Goal: Task Accomplishment & Management: Manage account settings

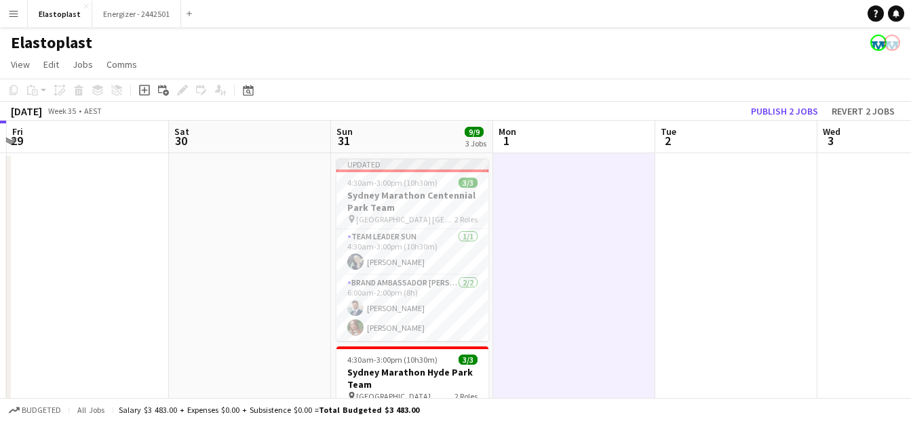
click at [360, 267] on app-user-avatar at bounding box center [355, 262] width 16 height 16
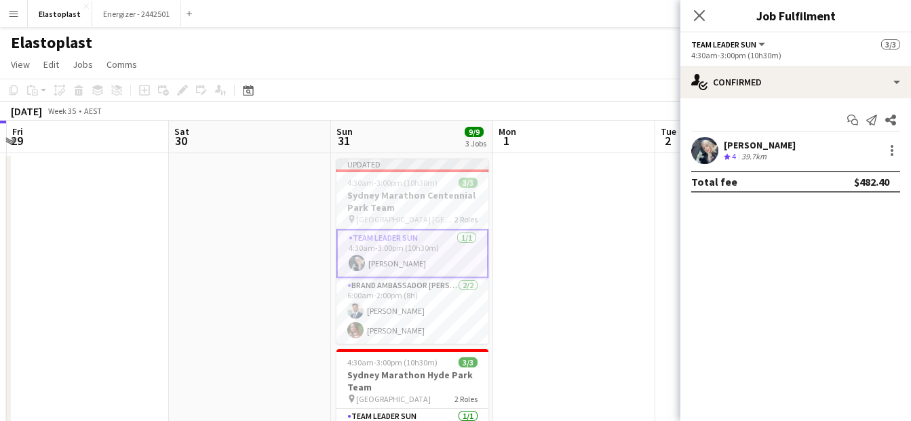
click at [695, 149] on app-user-avatar at bounding box center [704, 150] width 27 height 27
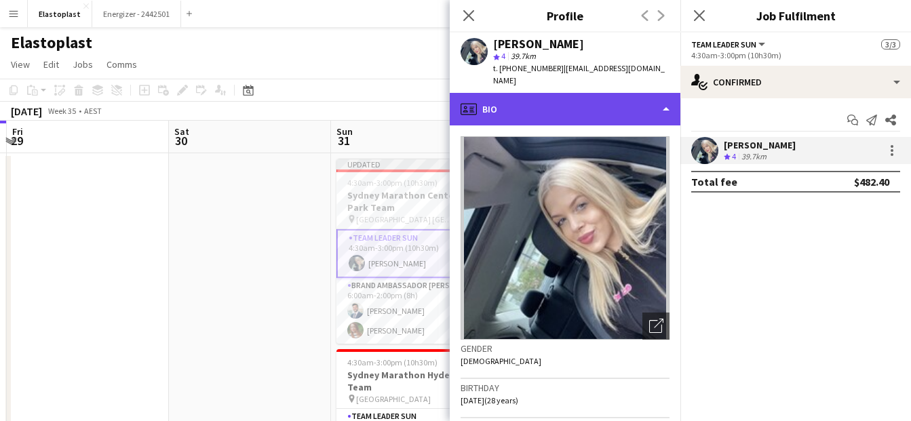
click at [643, 93] on div "profile Bio" at bounding box center [565, 109] width 231 height 33
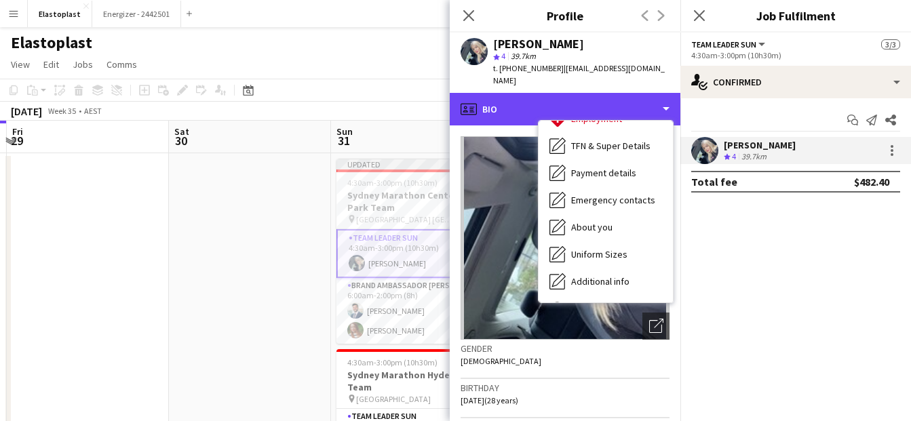
scroll to position [77, 0]
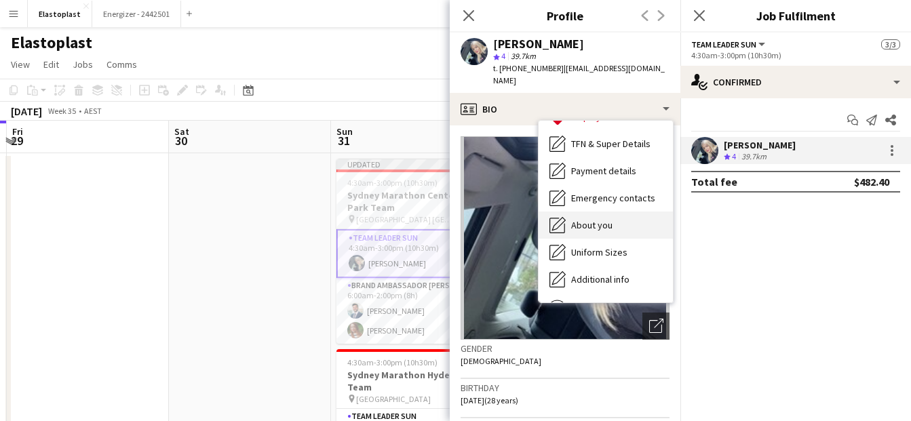
click at [614, 221] on div "About you About you" at bounding box center [606, 225] width 134 height 27
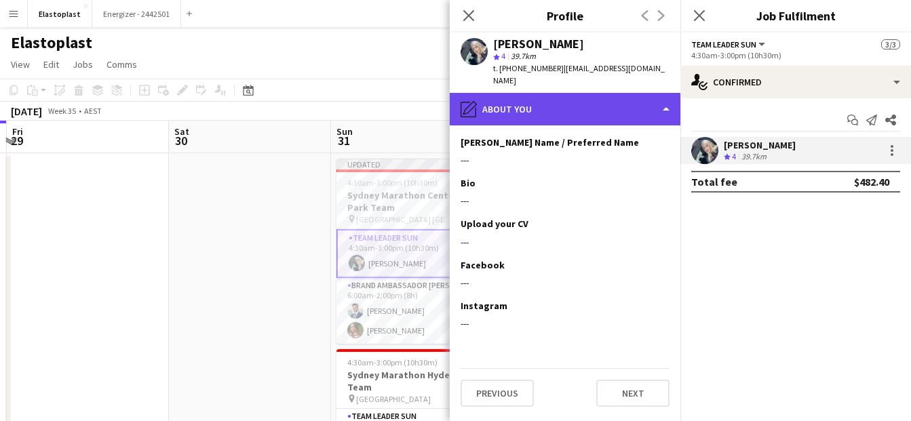
click at [648, 99] on div "pencil4 About you" at bounding box center [565, 109] width 231 height 33
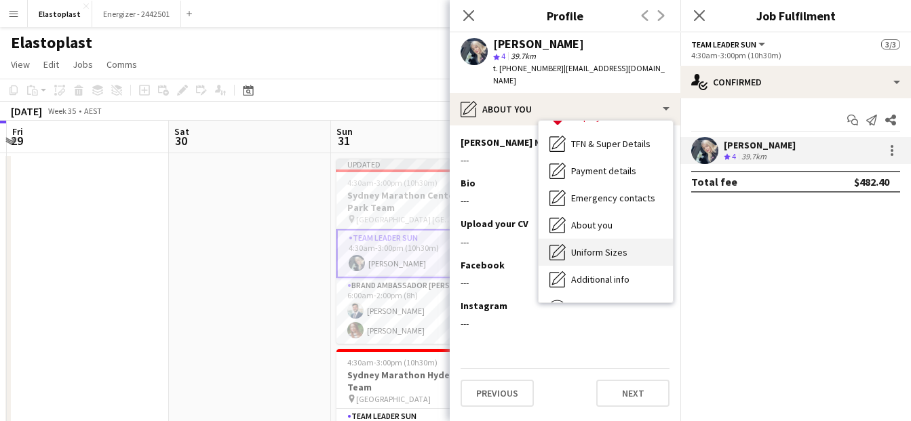
click at [587, 246] on span "Uniform Sizes" at bounding box center [599, 252] width 56 height 12
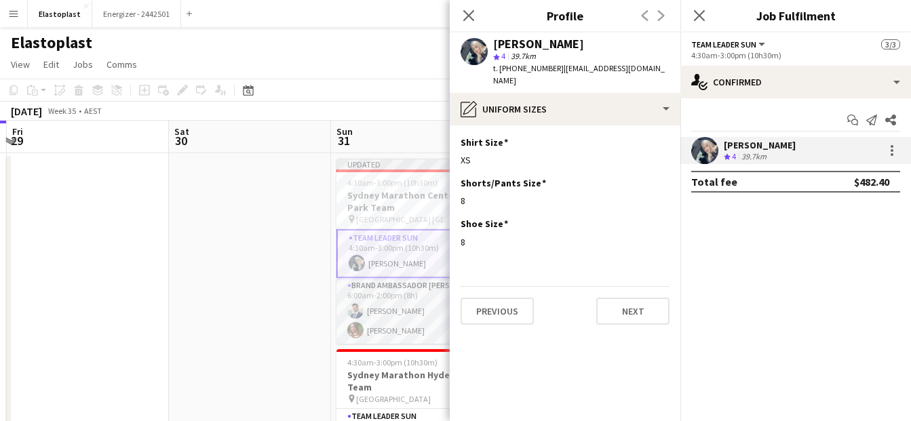
click at [358, 315] on app-user-avatar at bounding box center [355, 311] width 16 height 16
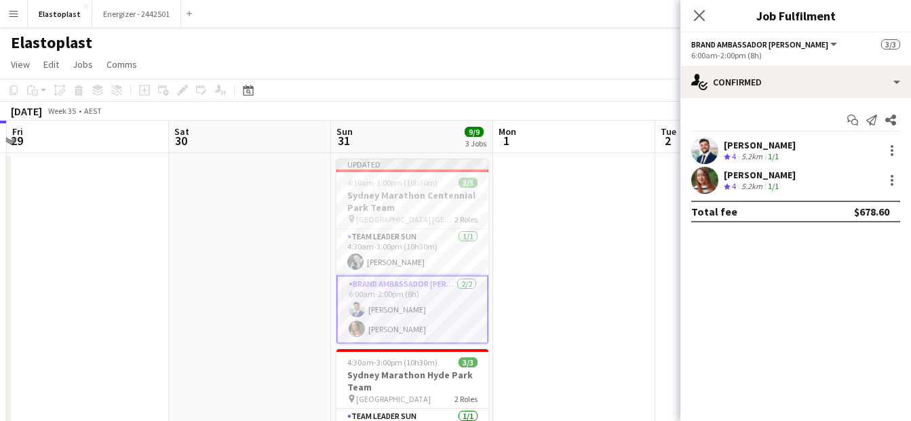
click at [353, 305] on app-user-avatar at bounding box center [357, 309] width 16 height 16
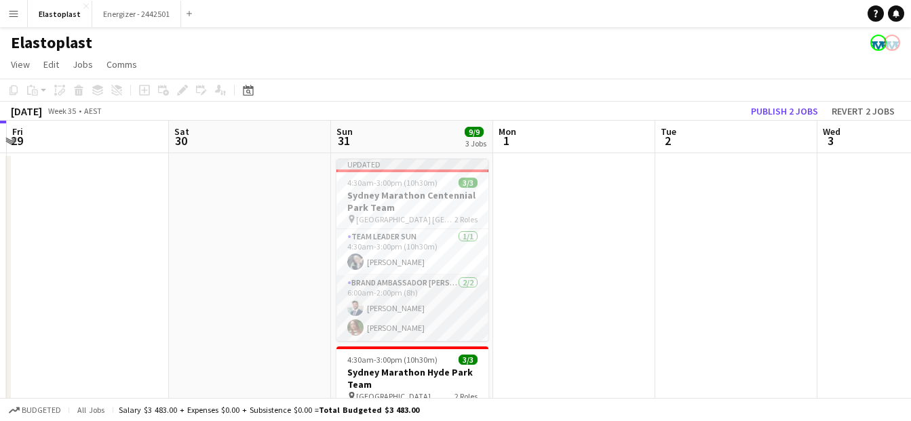
click at [355, 302] on app-user-avatar at bounding box center [355, 308] width 16 height 16
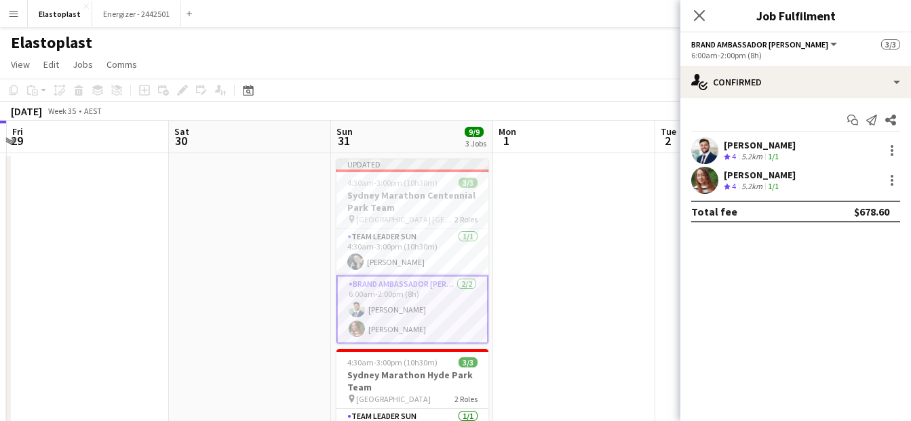
click at [705, 149] on app-user-avatar at bounding box center [704, 150] width 27 height 27
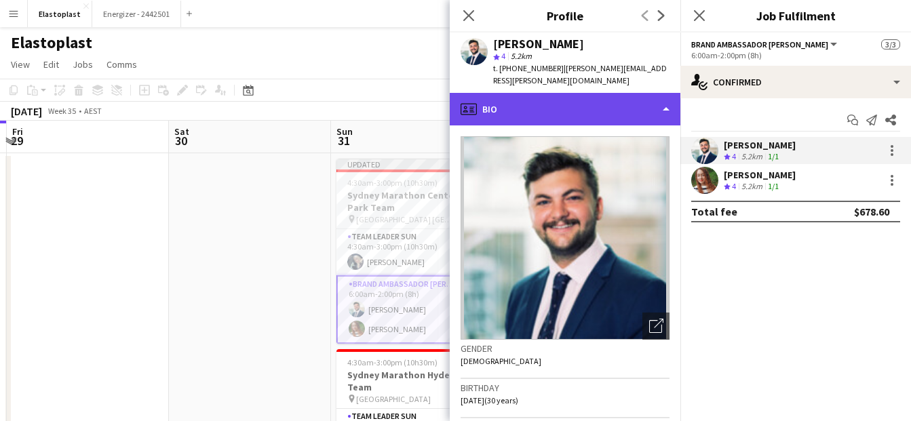
click at [592, 98] on div "profile Bio" at bounding box center [565, 109] width 231 height 33
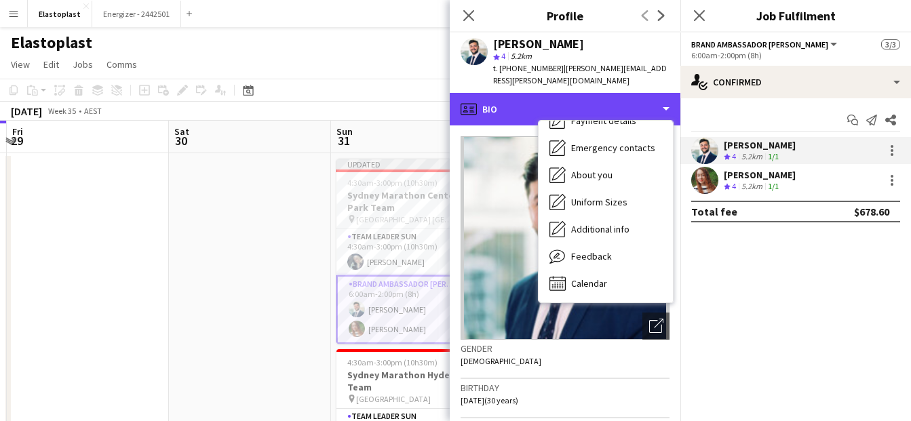
scroll to position [102, 0]
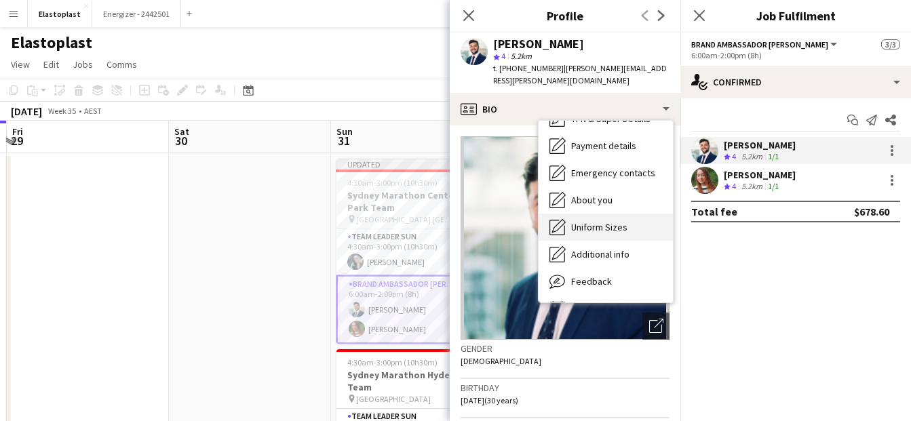
click at [606, 214] on div "Uniform Sizes Uniform Sizes" at bounding box center [606, 227] width 134 height 27
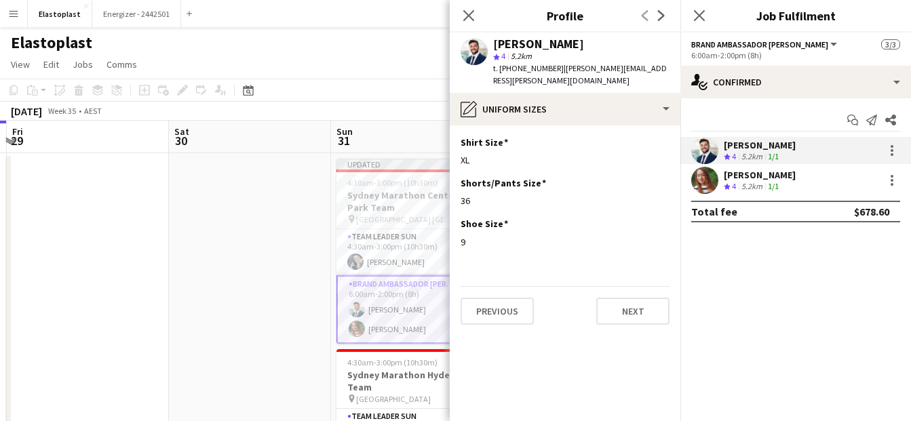
click at [700, 191] on app-user-avatar at bounding box center [704, 180] width 27 height 27
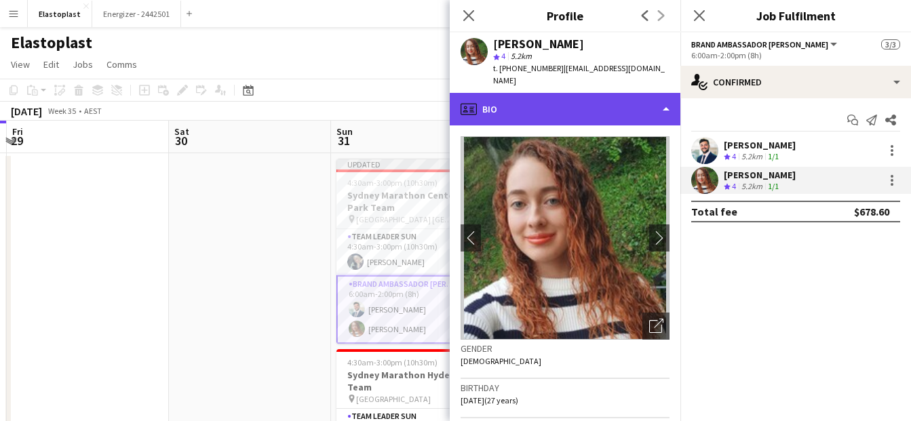
click at [568, 93] on div "profile Bio" at bounding box center [565, 109] width 231 height 33
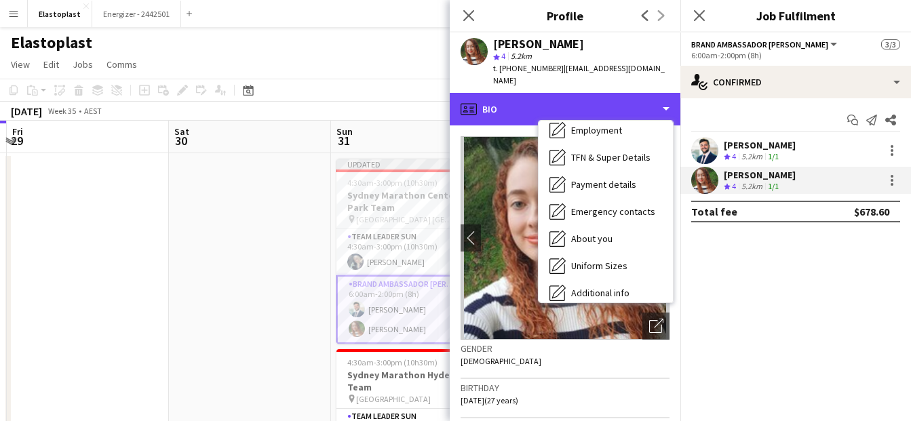
scroll to position [75, 0]
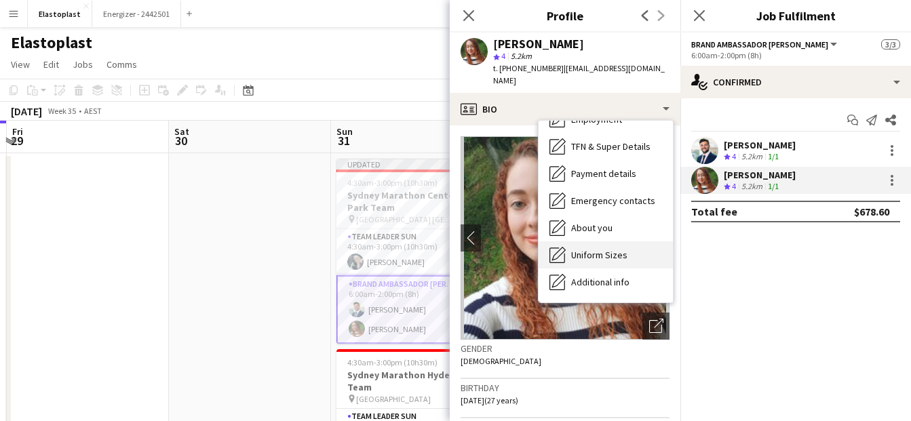
click at [619, 249] on span "Uniform Sizes" at bounding box center [599, 255] width 56 height 12
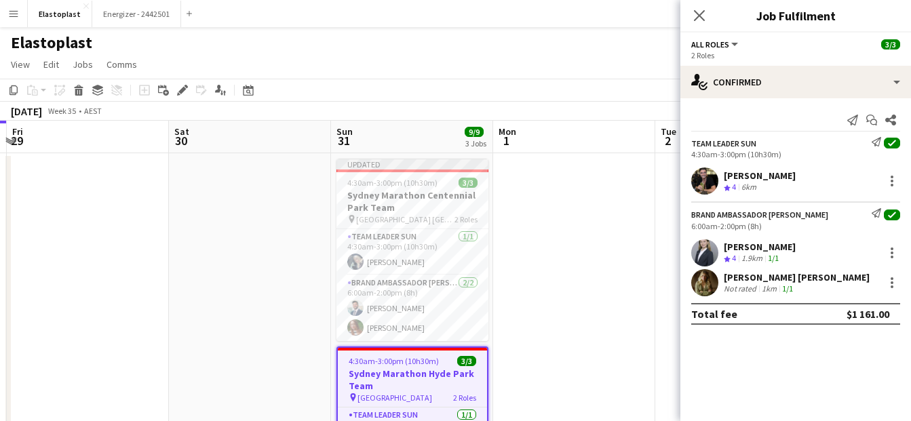
click at [699, 242] on app-user-avatar at bounding box center [704, 252] width 27 height 27
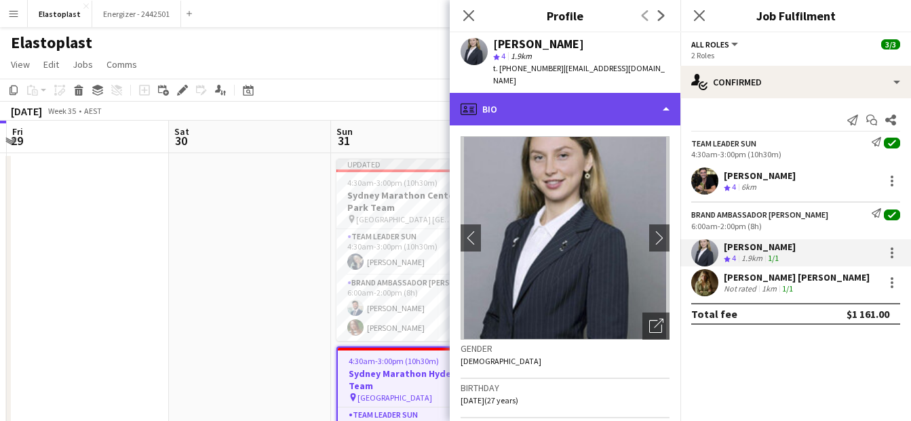
click at [554, 106] on div "profile Bio" at bounding box center [565, 109] width 231 height 33
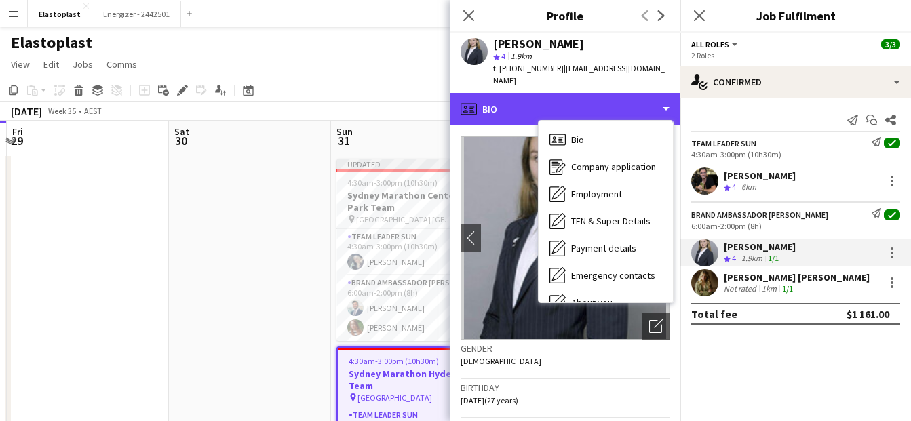
scroll to position [100, 0]
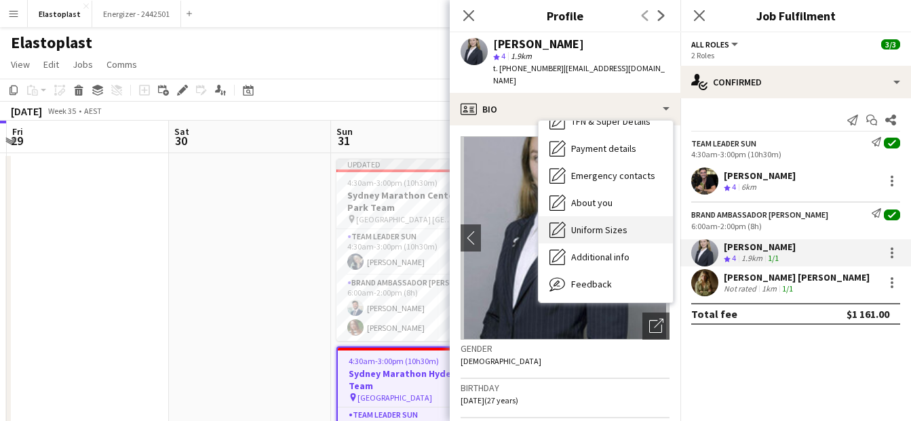
click at [605, 224] on span "Uniform Sizes" at bounding box center [599, 230] width 56 height 12
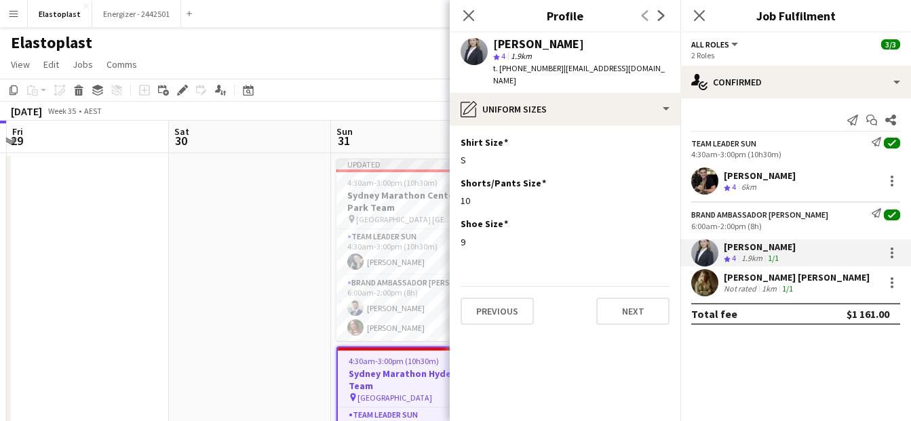
click at [697, 283] on app-user-avatar at bounding box center [704, 282] width 27 height 27
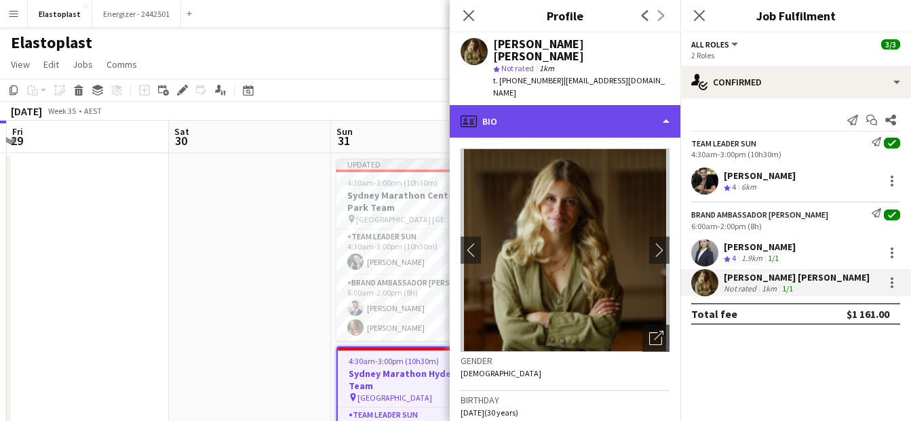
click at [542, 105] on div "profile Bio" at bounding box center [565, 121] width 231 height 33
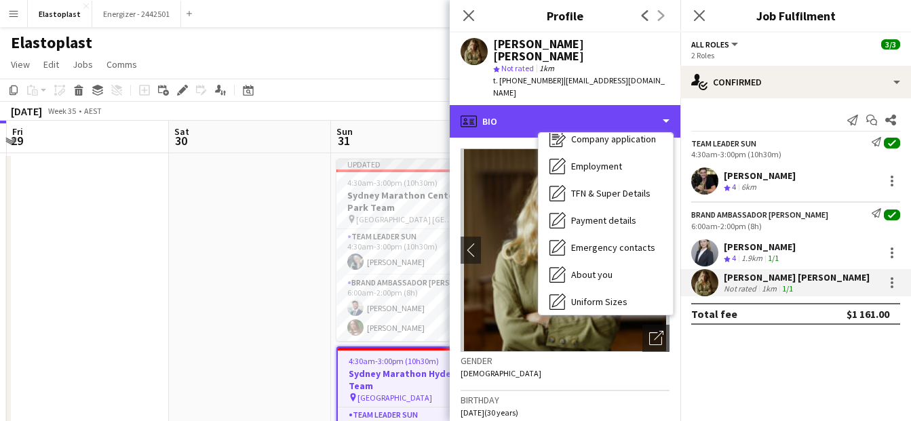
scroll to position [53, 0]
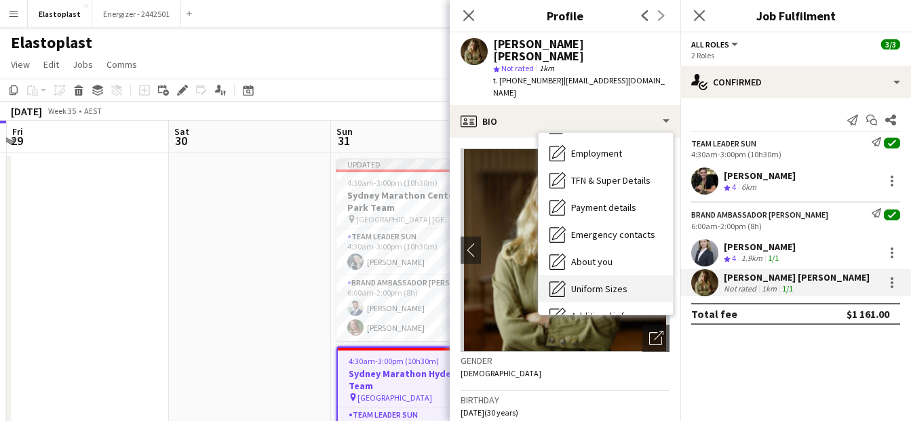
click at [604, 283] on span "Uniform Sizes" at bounding box center [599, 289] width 56 height 12
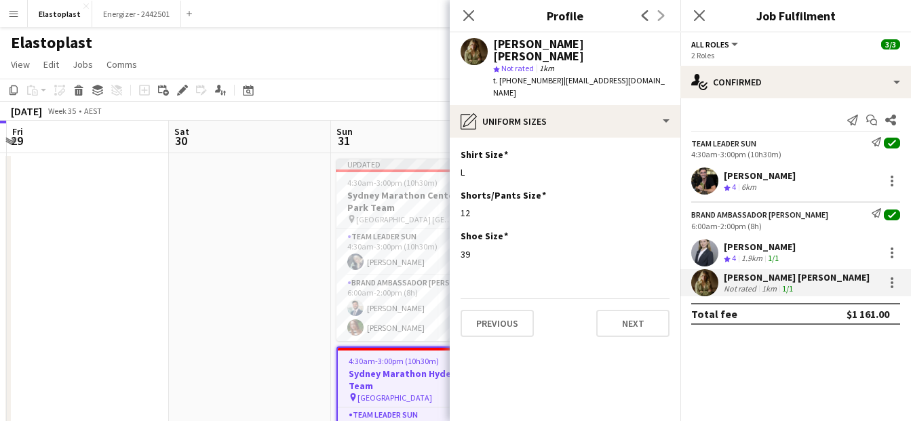
click at [709, 185] on app-user-avatar at bounding box center [704, 181] width 27 height 27
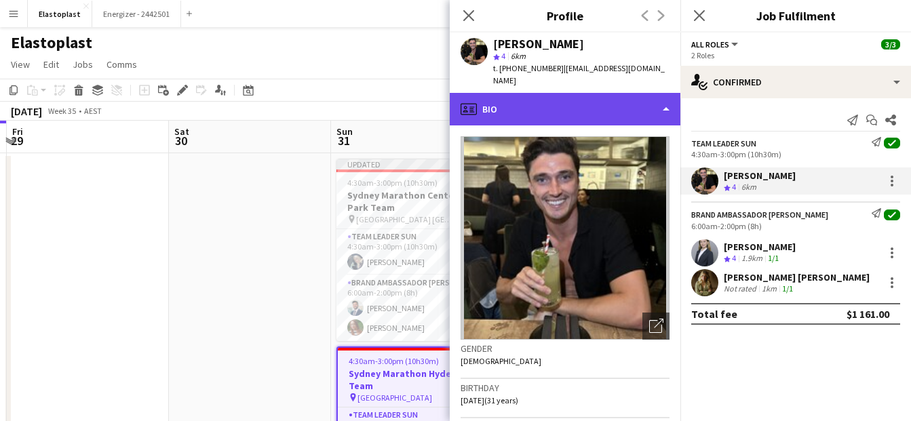
click at [576, 93] on div "profile Bio" at bounding box center [565, 109] width 231 height 33
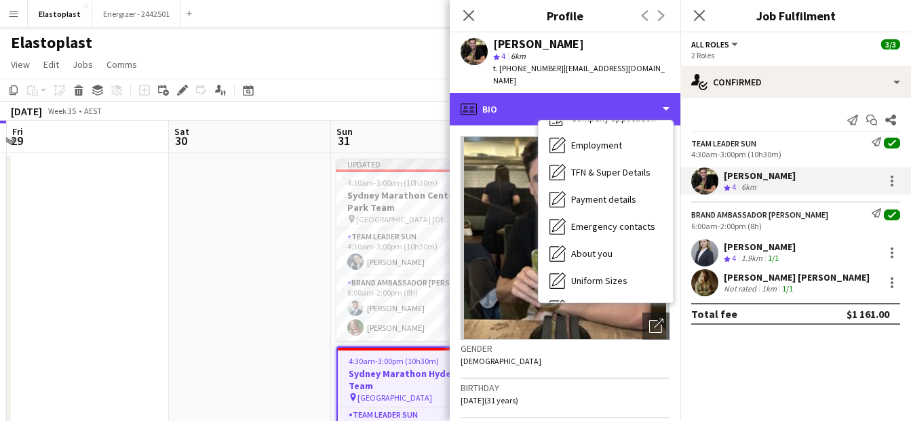
scroll to position [50, 0]
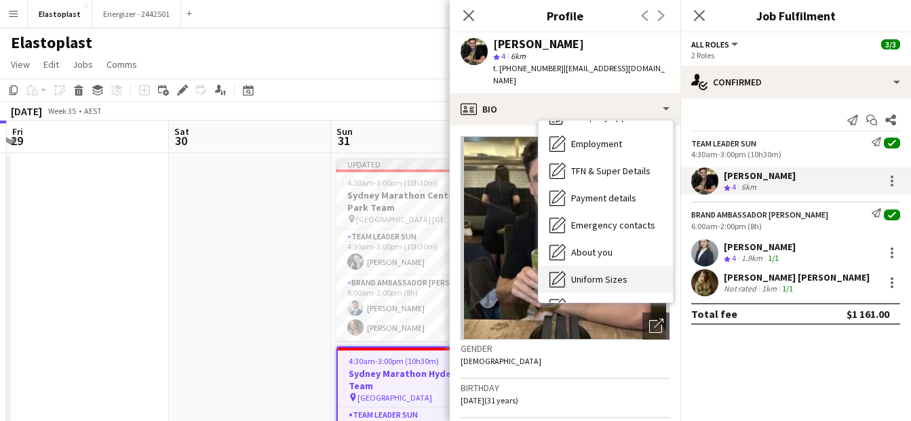
click at [583, 273] on span "Uniform Sizes" at bounding box center [599, 279] width 56 height 12
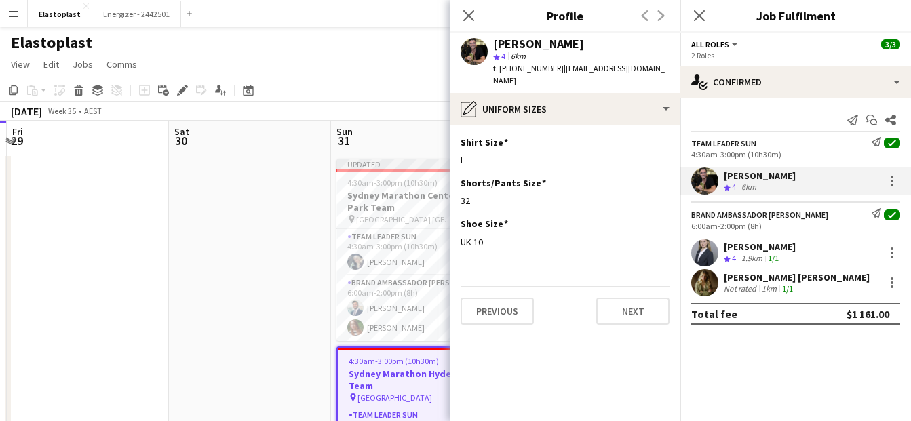
click at [387, 379] on h3 "Sydney Marathon Hyde Park Team" at bounding box center [412, 380] width 149 height 24
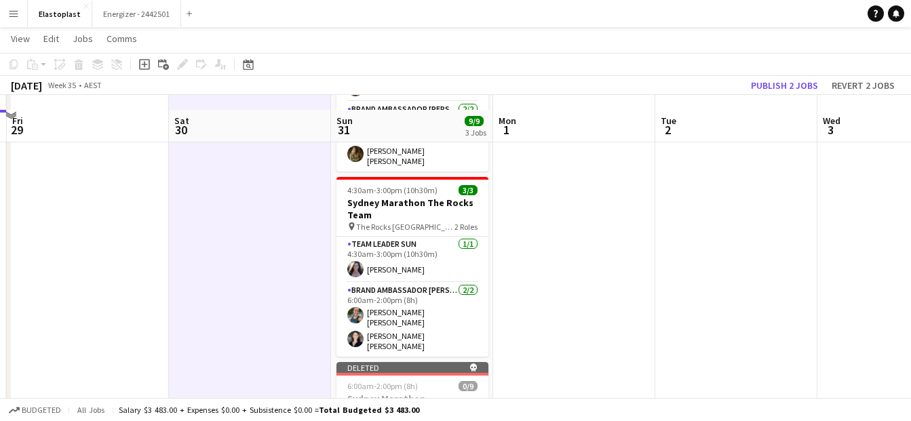
scroll to position [366, 0]
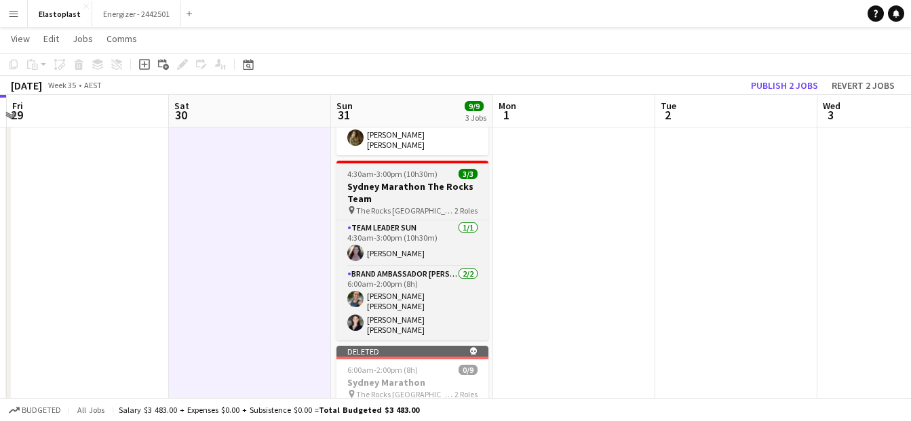
click at [418, 195] on h3 "Sydney Marathon The Rocks Team" at bounding box center [412, 192] width 152 height 24
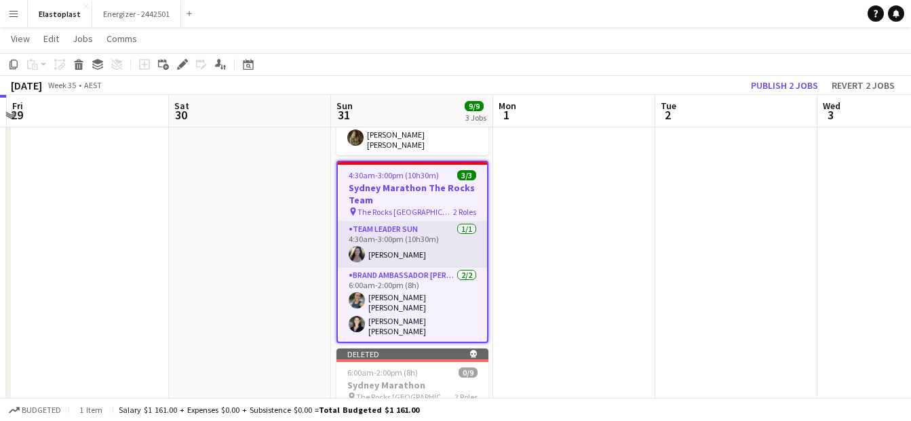
click at [352, 248] on app-user-avatar at bounding box center [357, 254] width 16 height 16
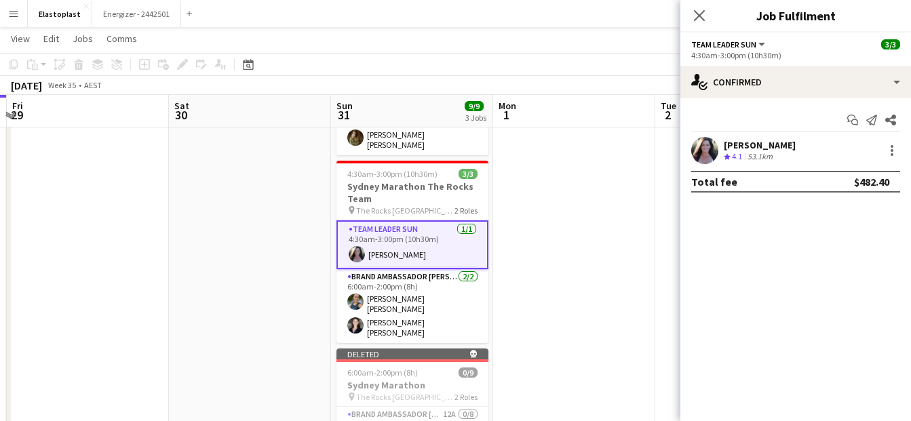
click at [701, 152] on app-user-avatar at bounding box center [704, 150] width 27 height 27
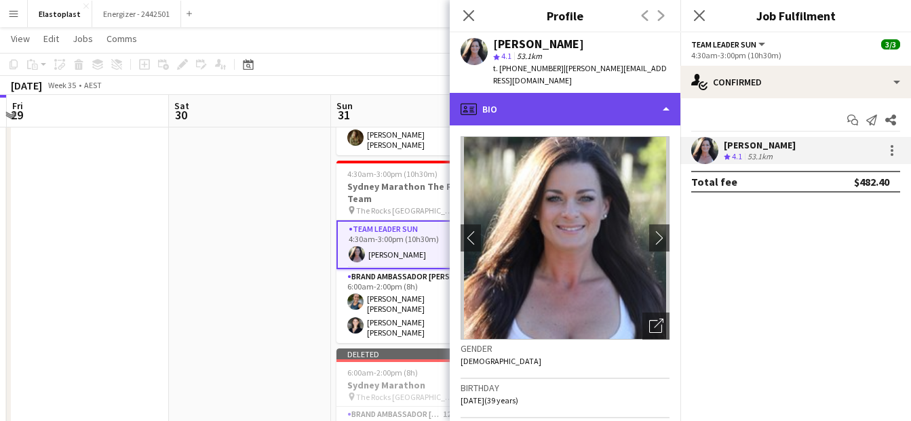
click at [614, 94] on div "profile Bio" at bounding box center [565, 109] width 231 height 33
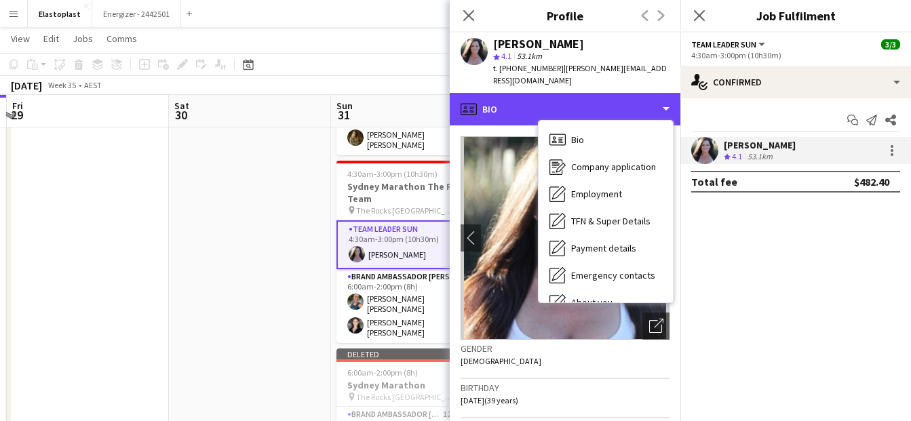
scroll to position [100, 0]
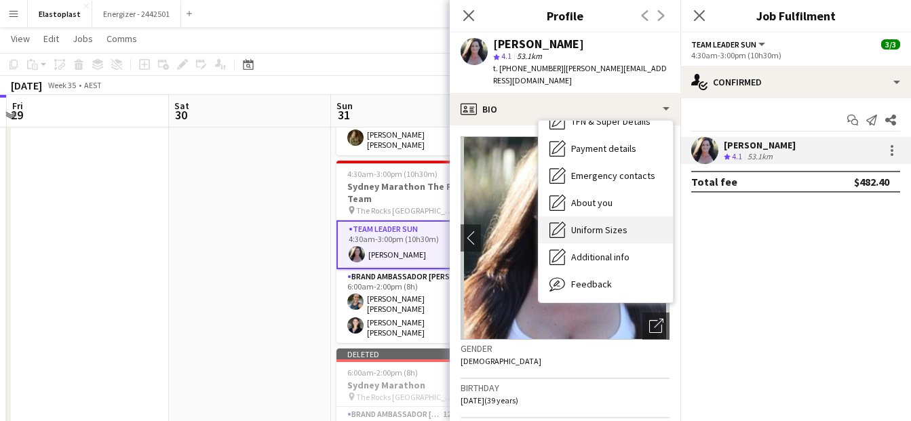
click at [588, 224] on span "Uniform Sizes" at bounding box center [599, 230] width 56 height 12
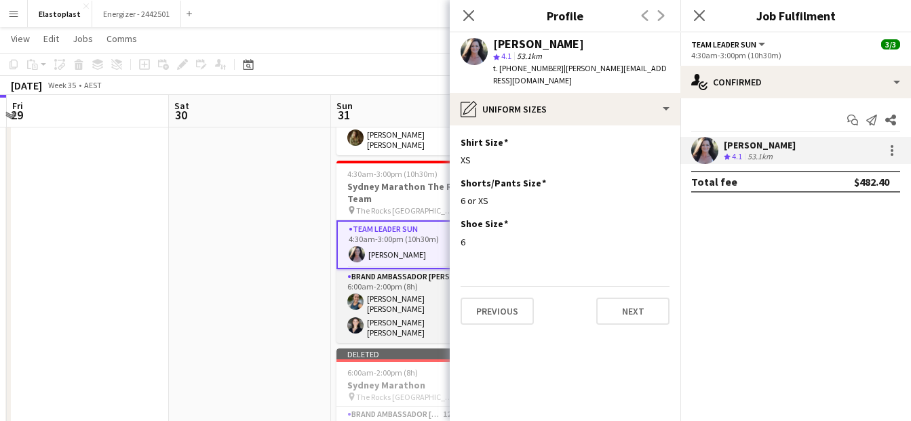
click at [355, 297] on app-user-avatar at bounding box center [355, 302] width 16 height 16
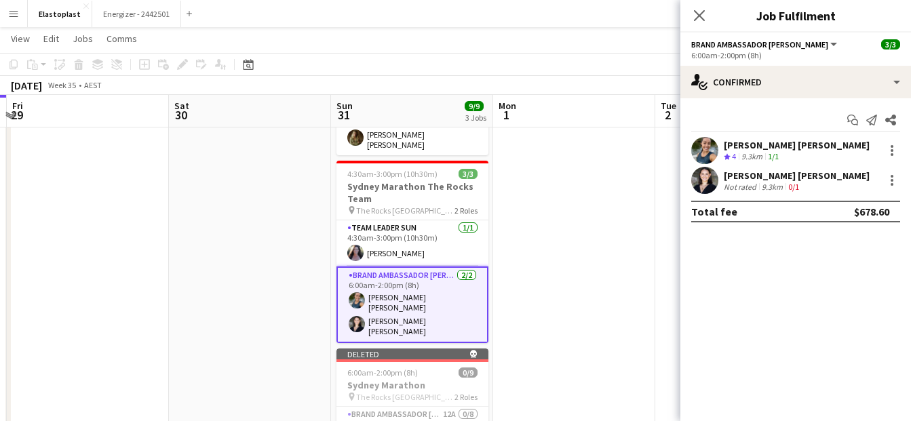
click at [708, 150] on app-user-avatar at bounding box center [704, 150] width 27 height 27
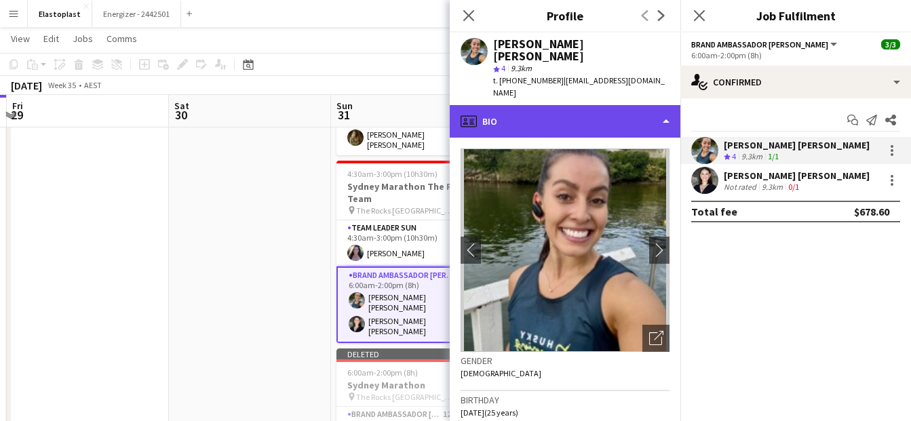
click at [584, 105] on div "profile Bio" at bounding box center [565, 121] width 231 height 33
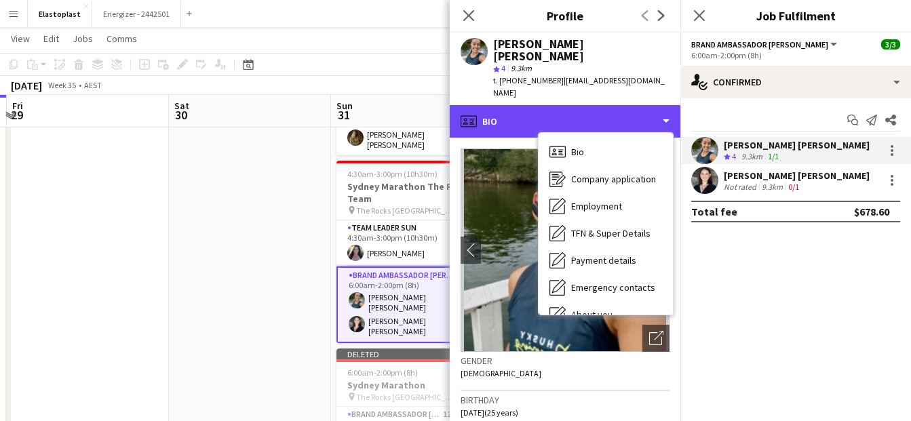
scroll to position [128, 0]
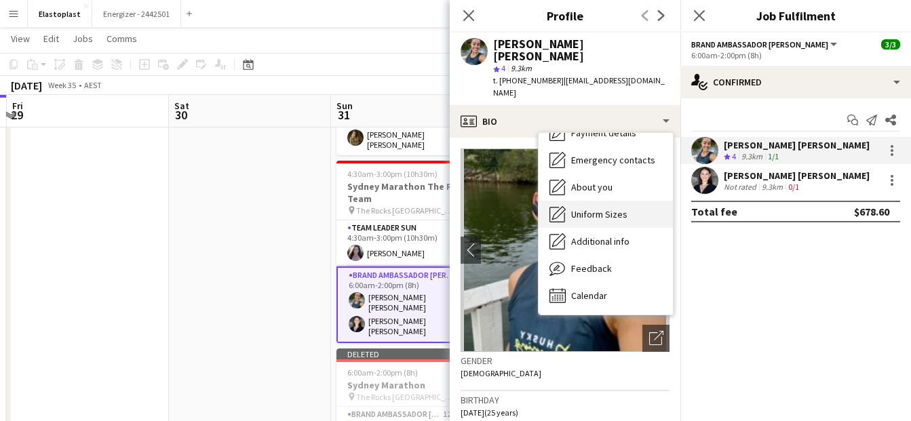
click at [553, 206] on icon "Uniform Sizes" at bounding box center [558, 214] width 16 height 16
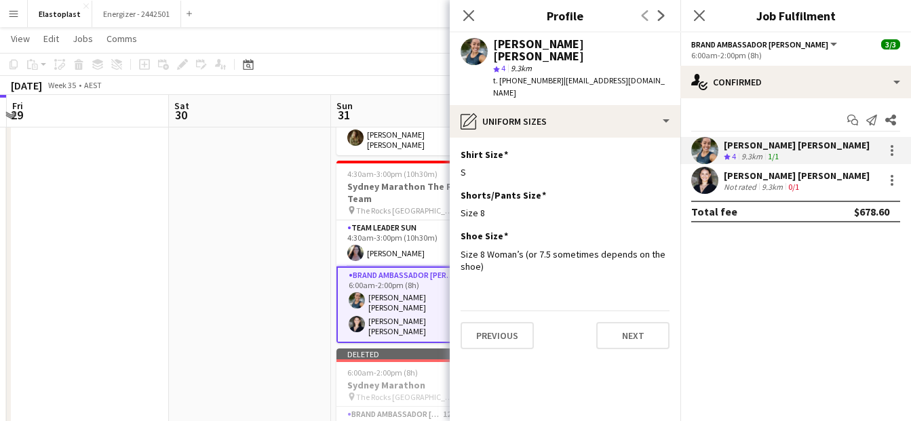
click at [707, 182] on app-user-avatar at bounding box center [704, 180] width 27 height 27
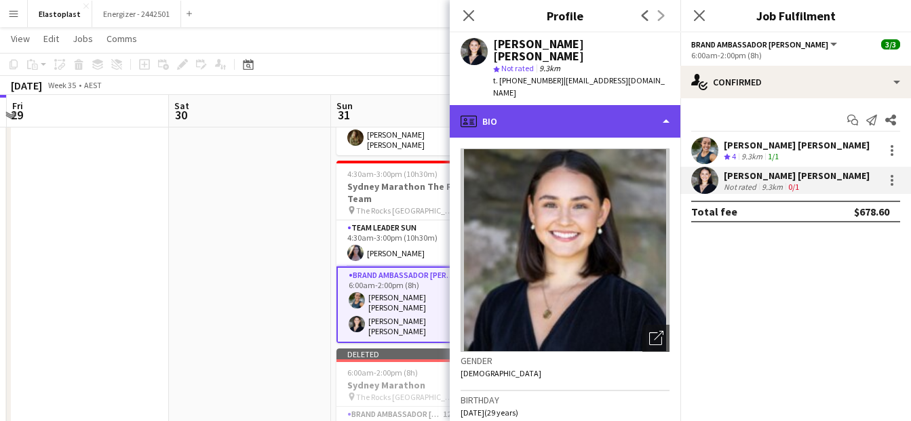
click at [553, 105] on div "profile Bio" at bounding box center [565, 121] width 231 height 33
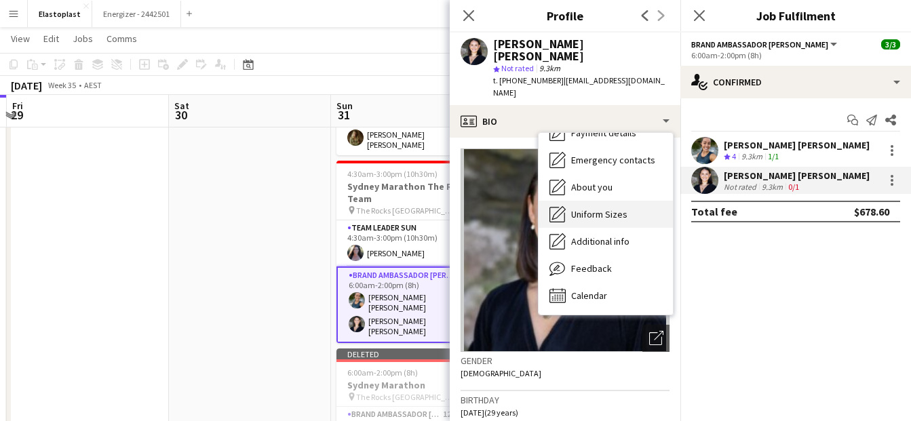
click at [546, 201] on div "Uniform Sizes Uniform Sizes" at bounding box center [606, 214] width 134 height 27
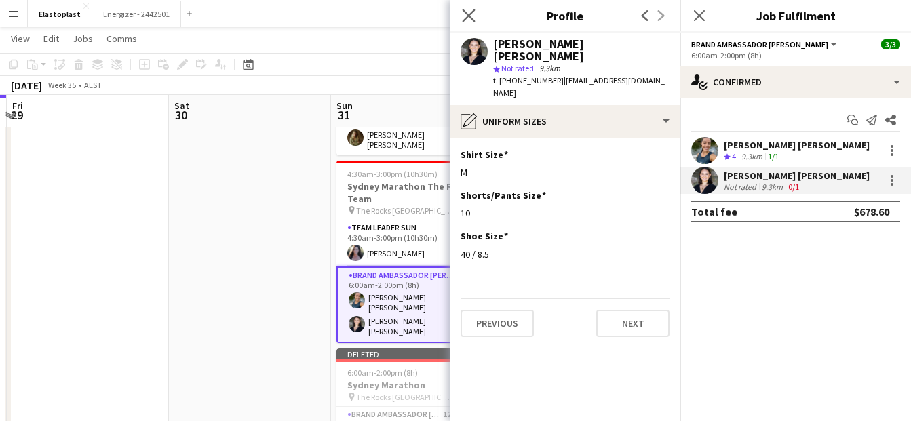
click at [475, 15] on icon "Close pop-in" at bounding box center [468, 15] width 13 height 13
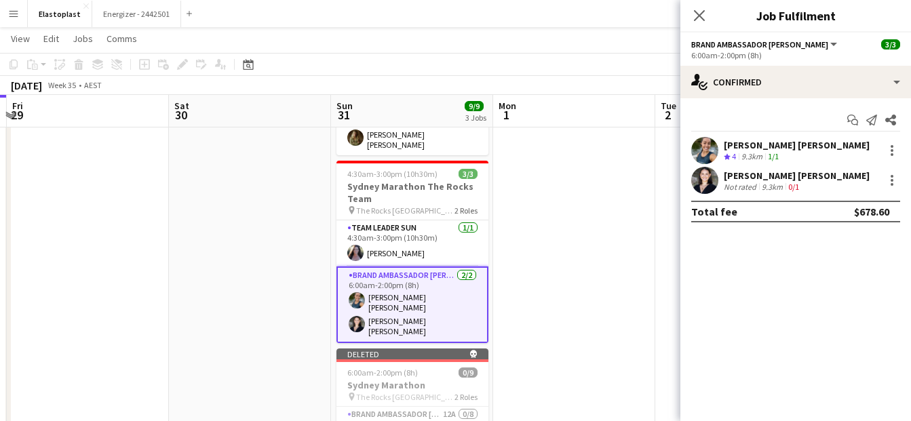
click at [703, 7] on div "Close pop-in" at bounding box center [699, 15] width 38 height 31
click at [693, 10] on icon at bounding box center [699, 15] width 13 height 13
